Goal: Communication & Community: Connect with others

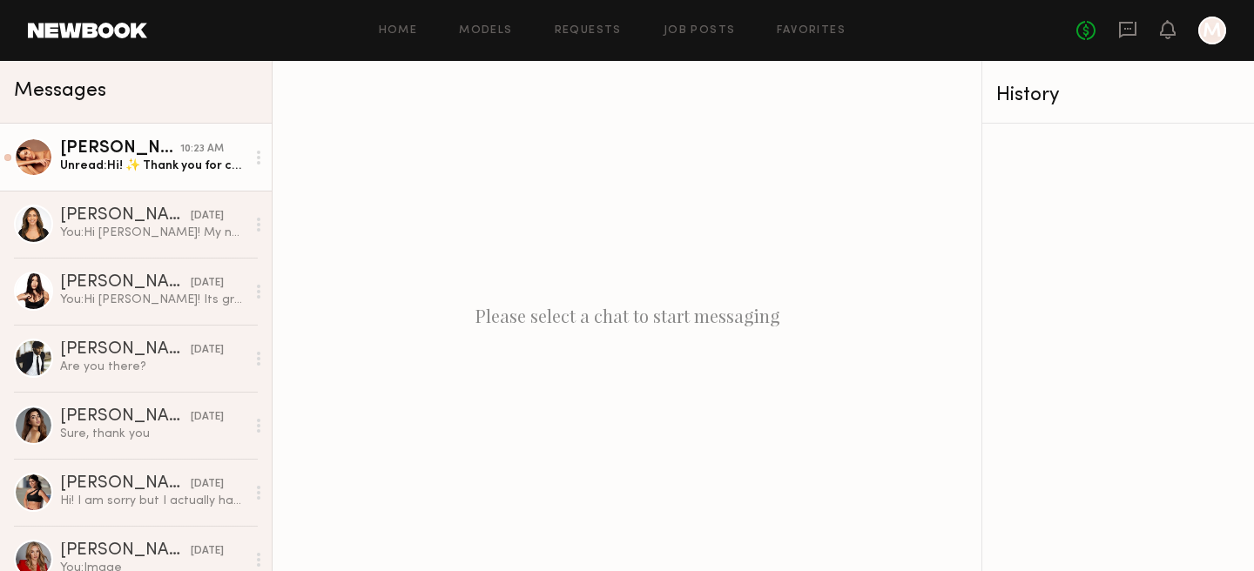
click at [151, 149] on div "[PERSON_NAME]" at bounding box center [120, 148] width 120 height 17
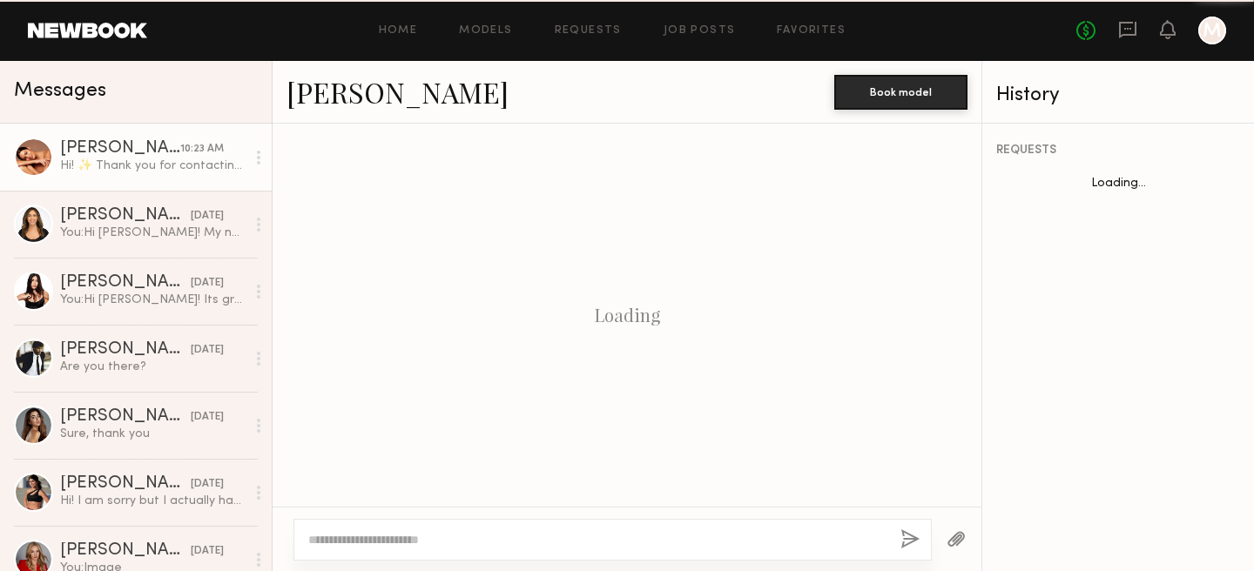
click at [151, 149] on div "[PERSON_NAME]" at bounding box center [120, 148] width 120 height 17
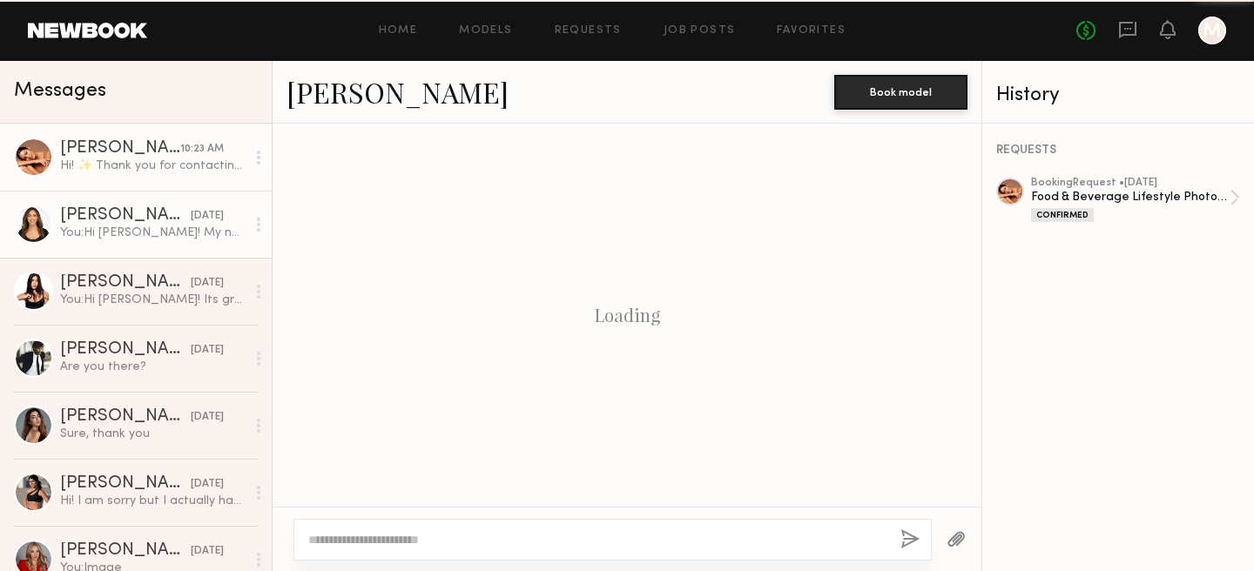
scroll to position [2109, 0]
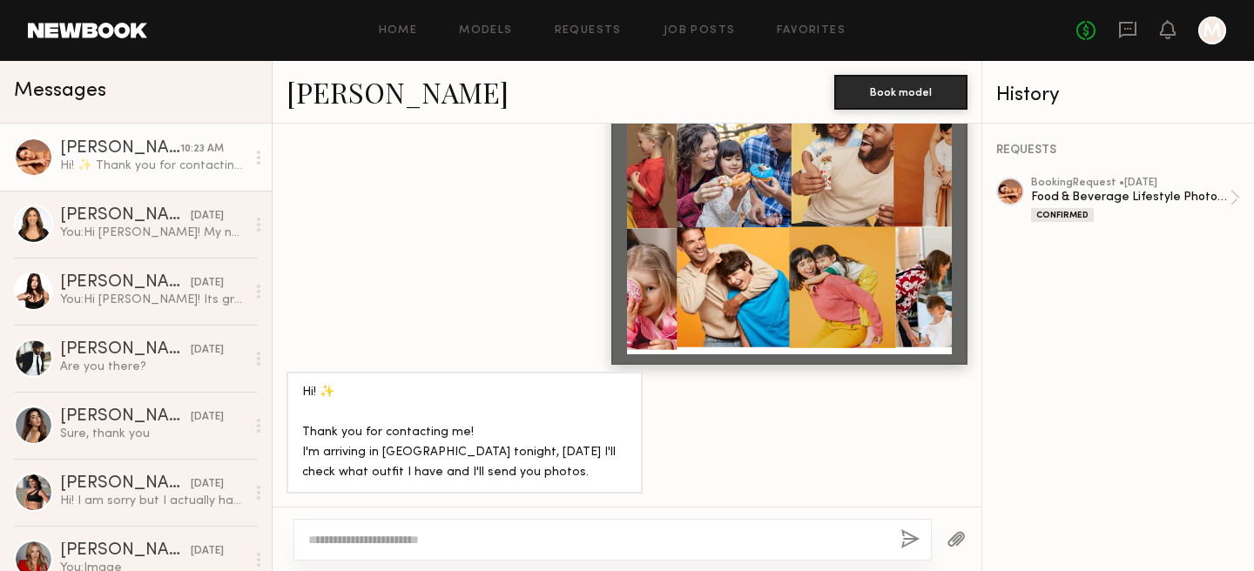
click at [791, 517] on div at bounding box center [626, 539] width 709 height 64
click at [790, 535] on textarea at bounding box center [597, 539] width 578 height 17
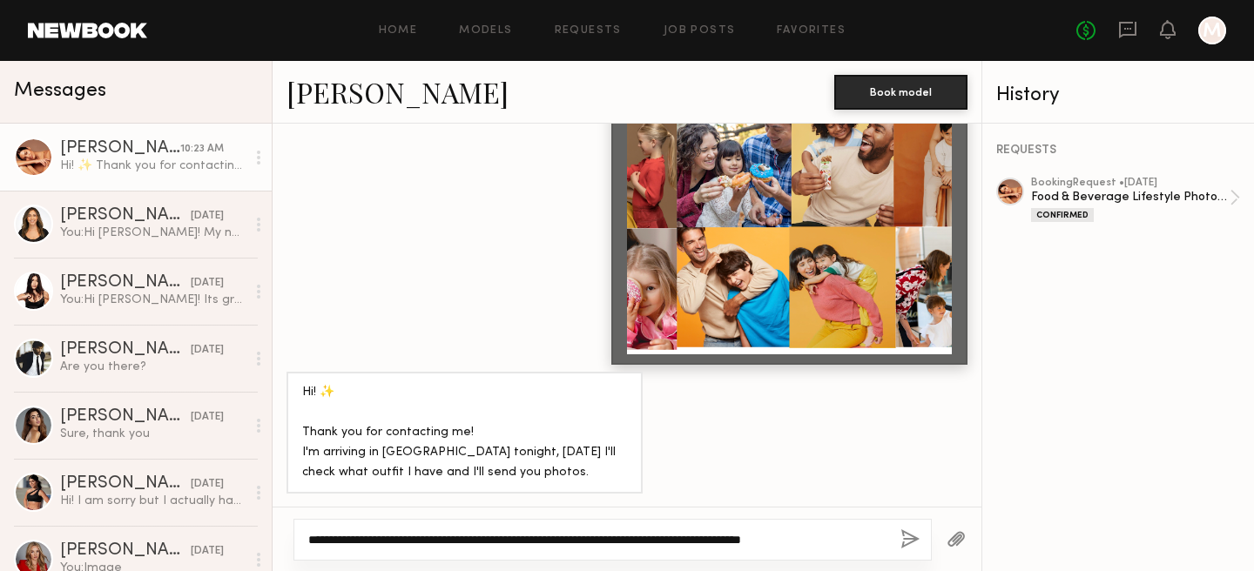
type textarea "**********"
click at [913, 539] on button "button" at bounding box center [909, 540] width 19 height 22
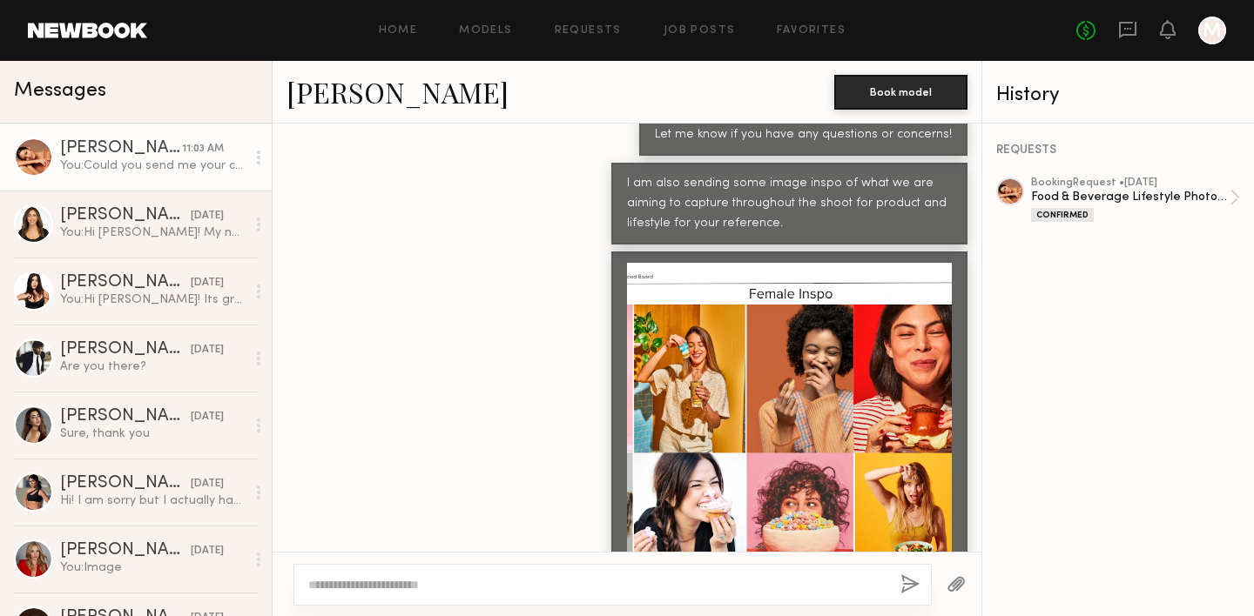
scroll to position [3111, 0]
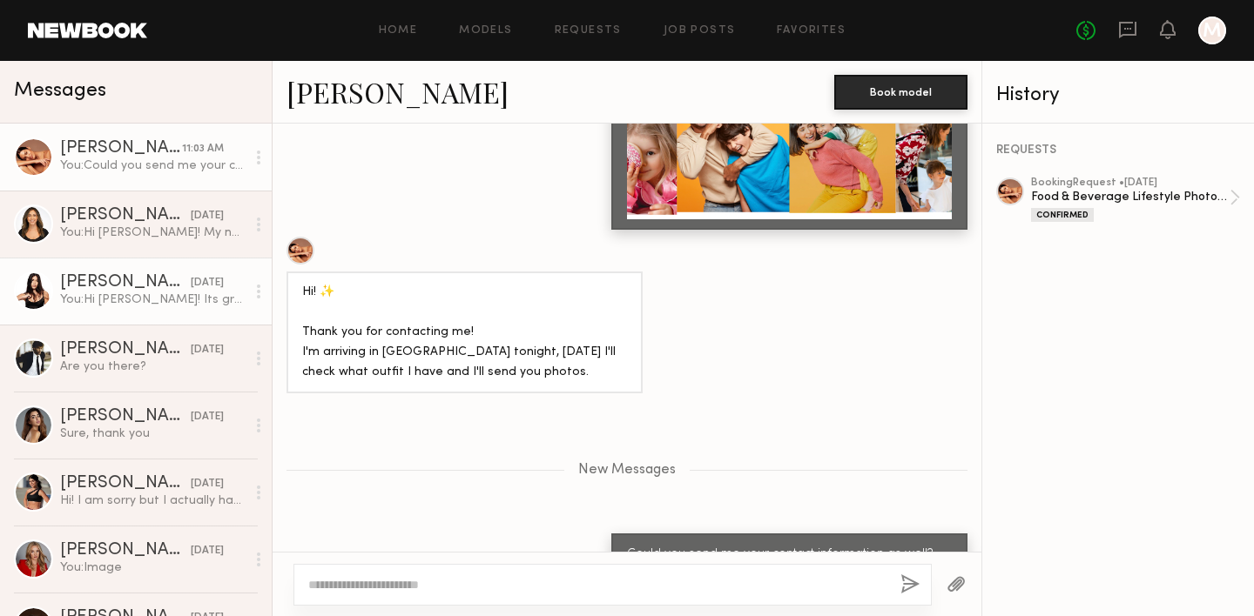
click at [102, 307] on div "You: Hi [PERSON_NAME]! Its great to meet you, thank you for getting back to us …" at bounding box center [152, 300] width 185 height 17
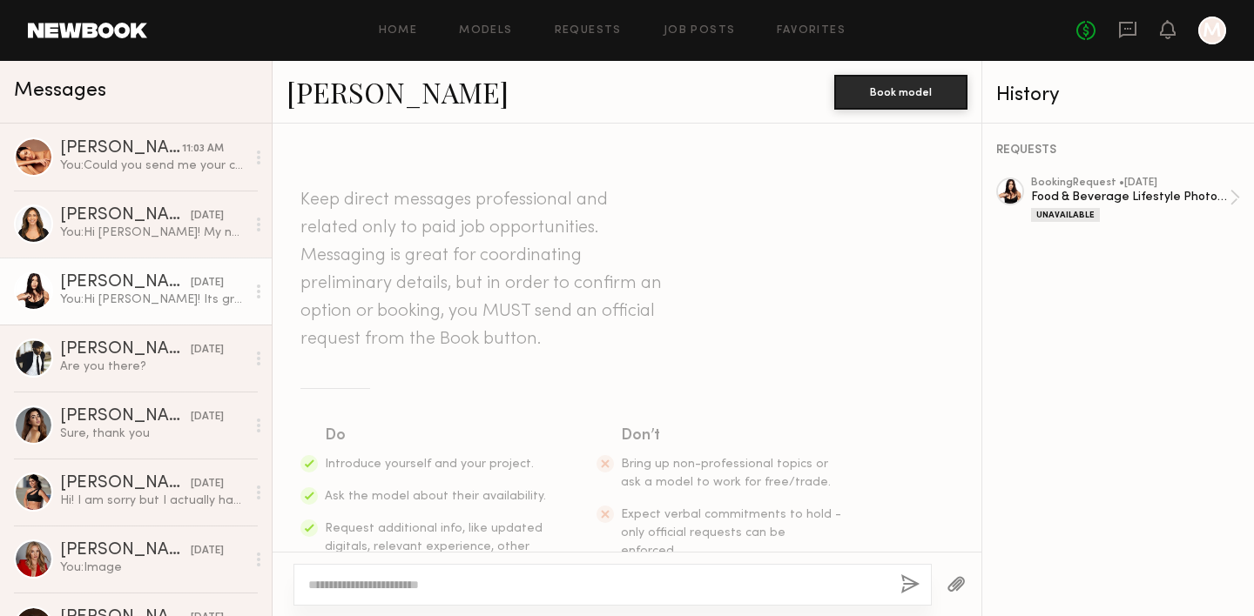
scroll to position [644, 0]
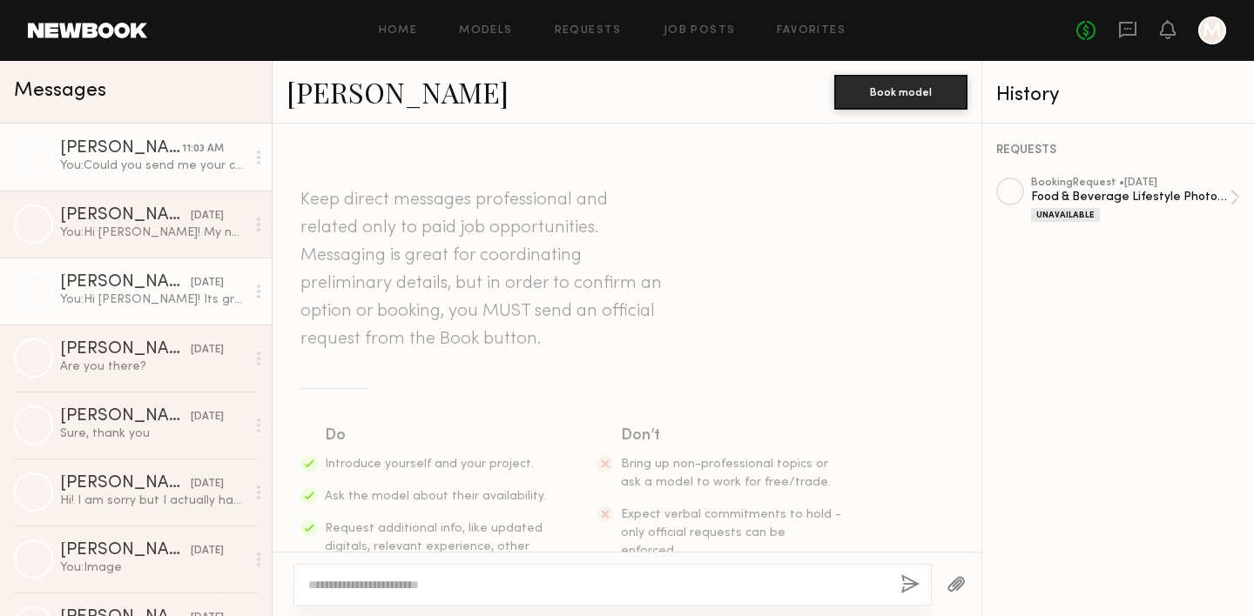
scroll to position [644, 0]
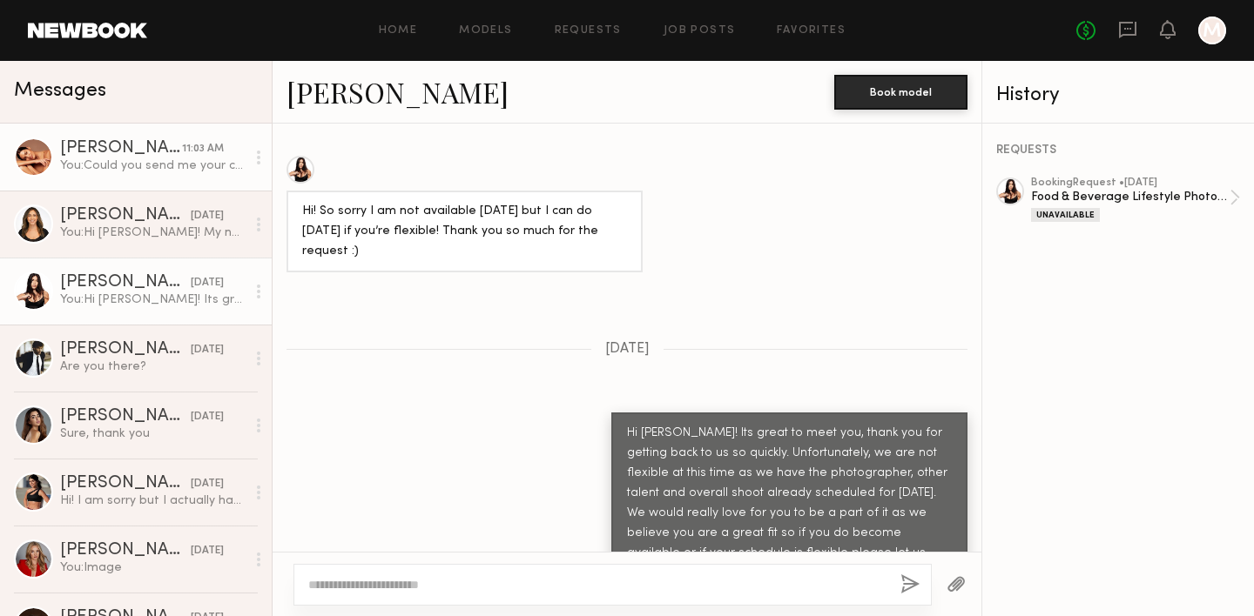
click at [155, 150] on div "[PERSON_NAME]" at bounding box center [121, 148] width 122 height 17
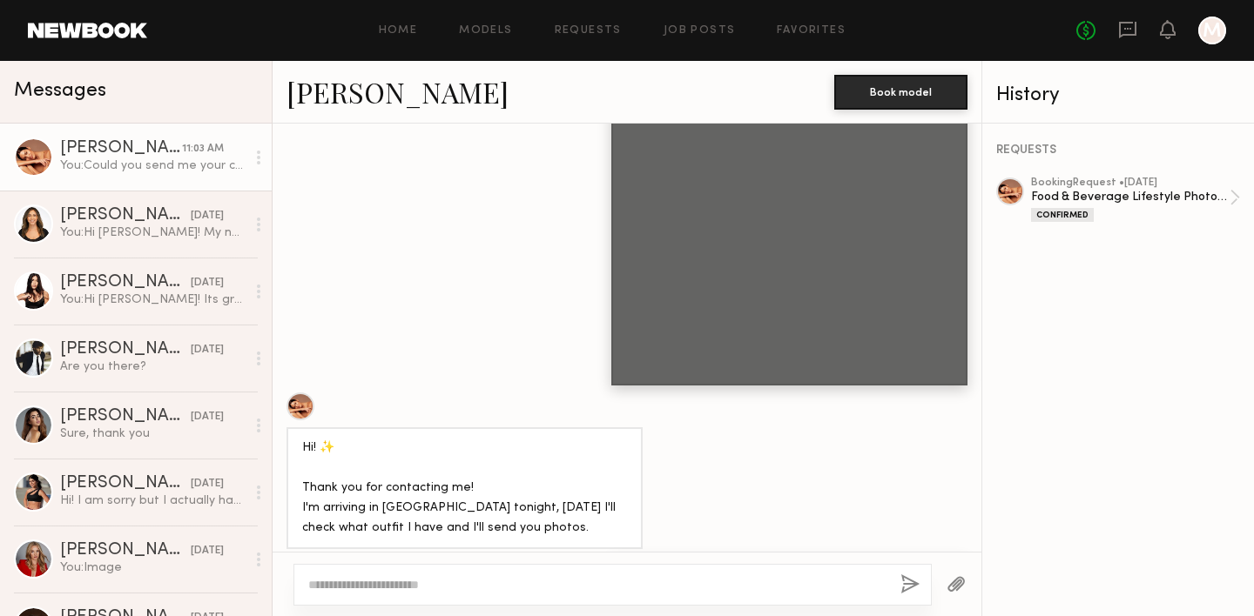
scroll to position [2477, 0]
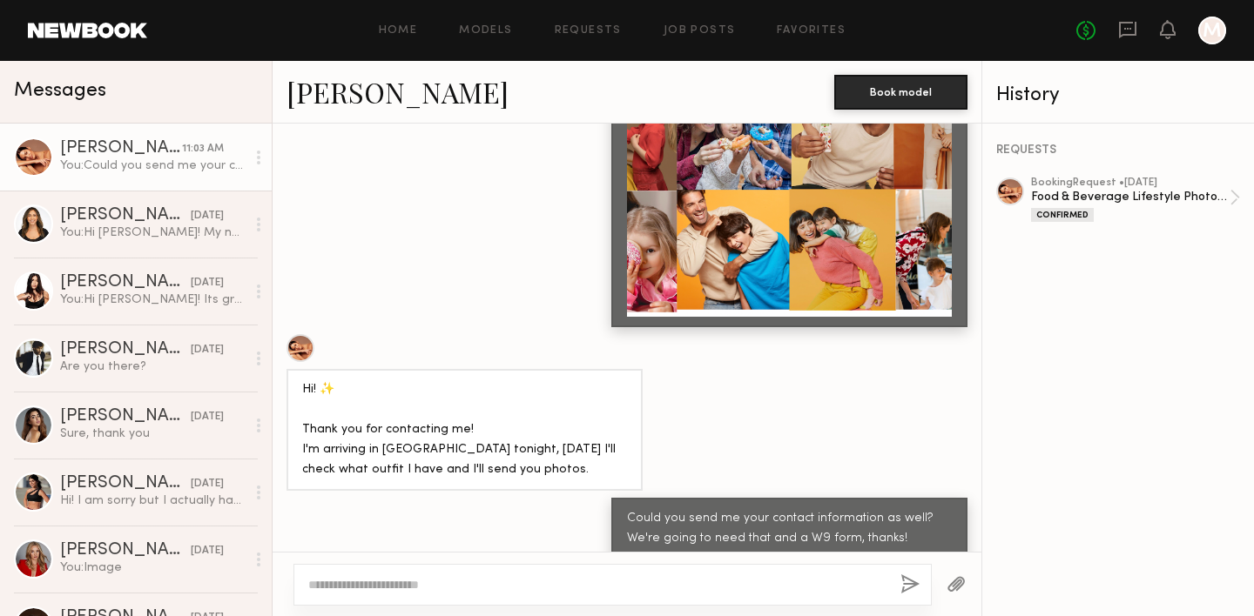
click at [511, 571] on div at bounding box center [612, 585] width 638 height 42
click at [498, 533] on div "Could you send me your contact information as well? We're going to need that an…" at bounding box center [626, 529] width 709 height 62
